Goal: Task Accomplishment & Management: Use online tool/utility

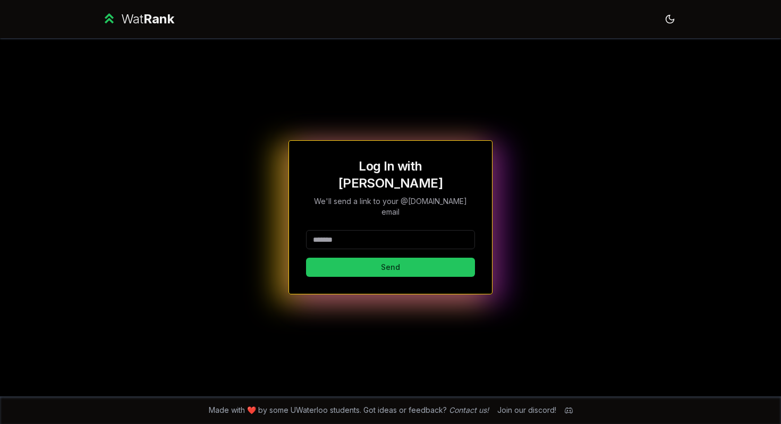
click at [390, 214] on div "Log In with WatIAM We'll send a link to your @[DOMAIN_NAME] email Send" at bounding box center [390, 217] width 169 height 119
click at [388, 230] on input at bounding box center [390, 239] width 169 height 19
type input "********"
click at [306, 258] on button "Send" at bounding box center [390, 267] width 169 height 19
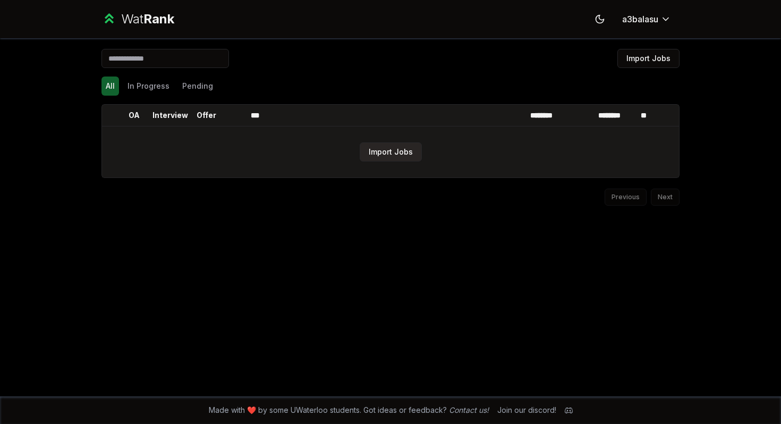
click at [385, 149] on button "Import Jobs" at bounding box center [391, 151] width 62 height 19
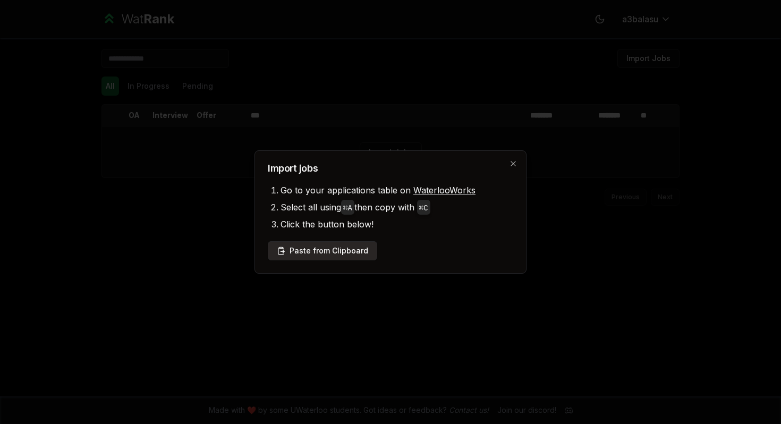
click at [339, 249] on button "Paste from Clipboard" at bounding box center [323, 250] width 110 height 19
click at [534, 154] on div at bounding box center [390, 212] width 781 height 424
